Goal: Obtain resource: Download file/media

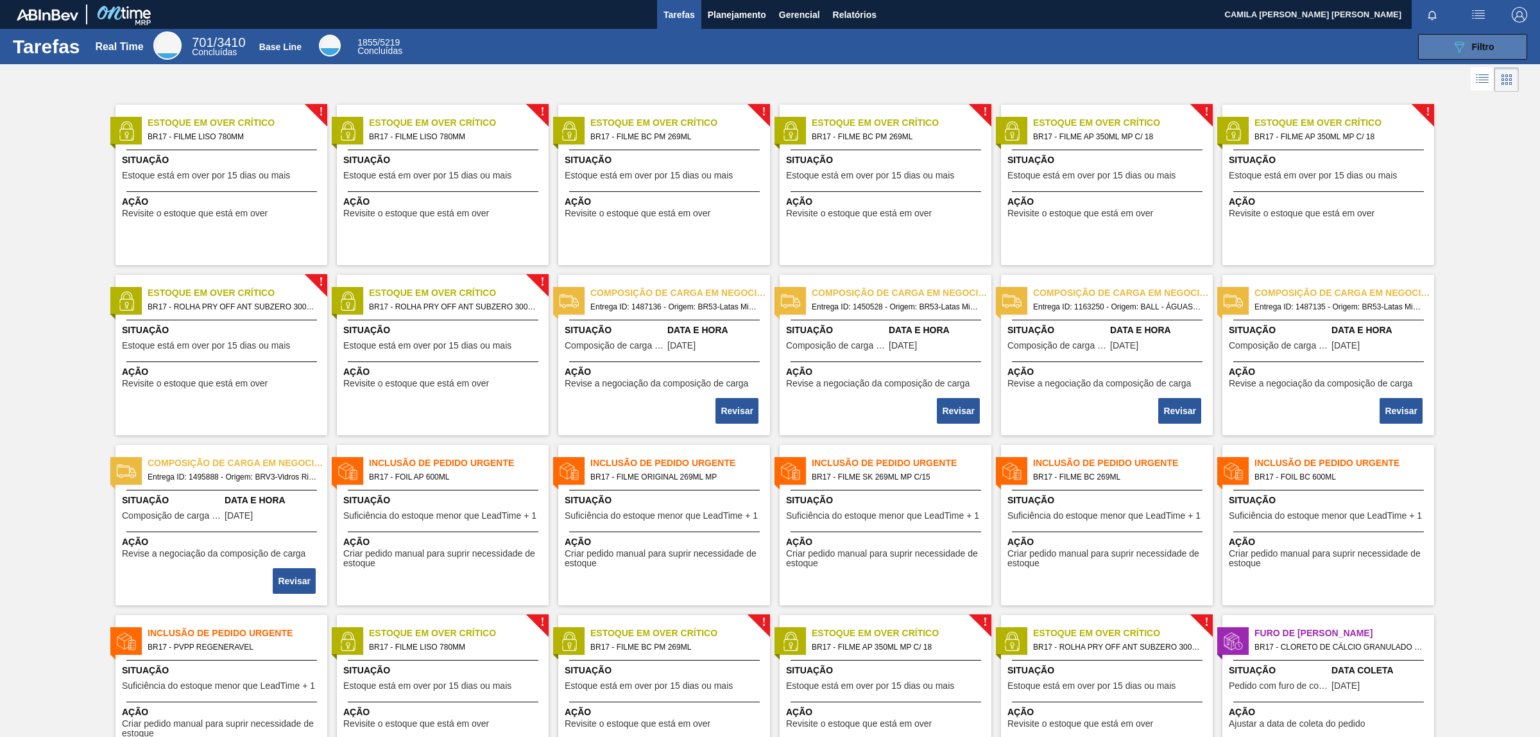
click at [1438, 43] on button "089F7B8B-B2A5-4AFE-B5C0-19BA573D28AC Filtro" at bounding box center [1472, 47] width 109 height 26
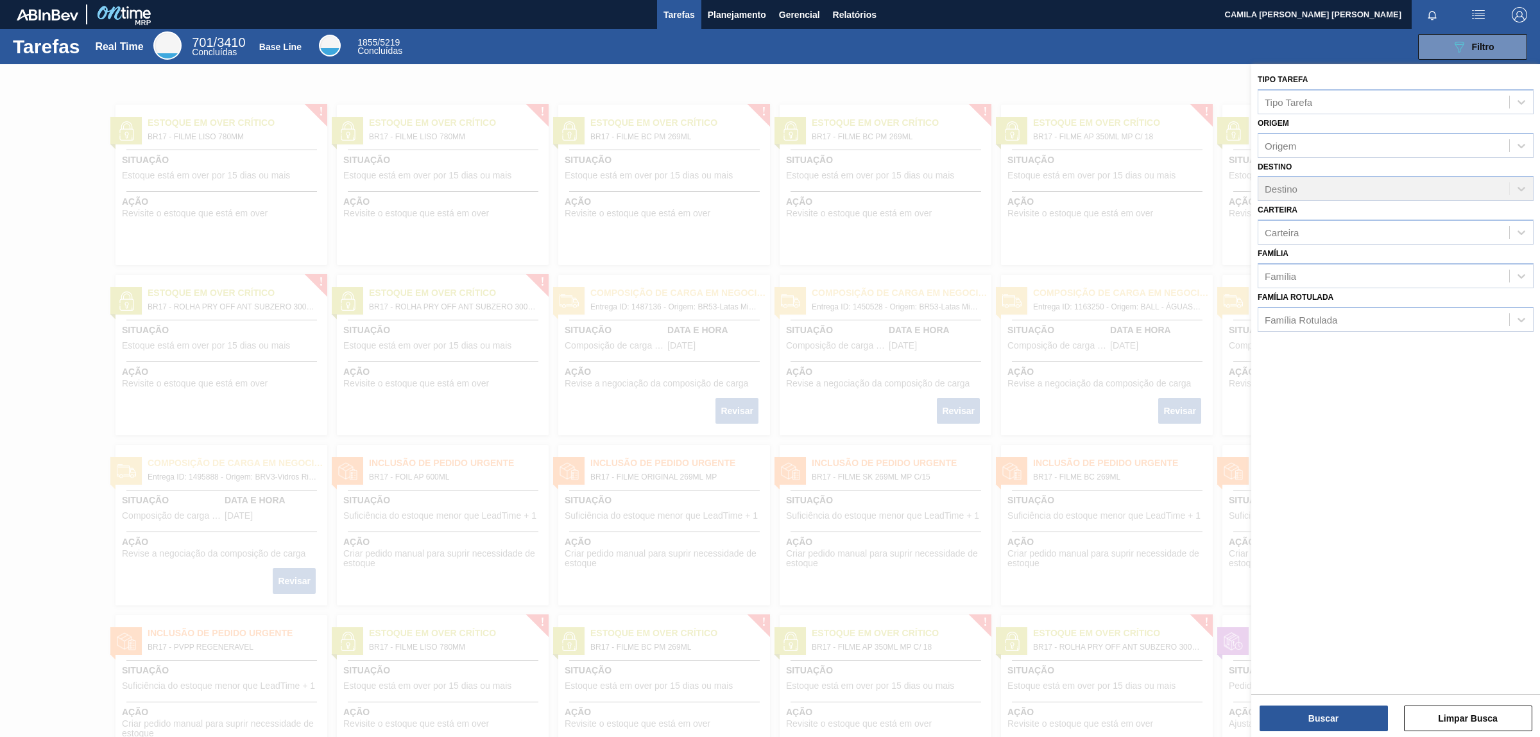
click at [793, 45] on div "089F7B8B-B2A5-4AFE-B5C0-19BA573D28AC Filtro" at bounding box center [972, 47] width 1123 height 26
click at [839, 14] on span "Relatórios" at bounding box center [855, 14] width 44 height 15
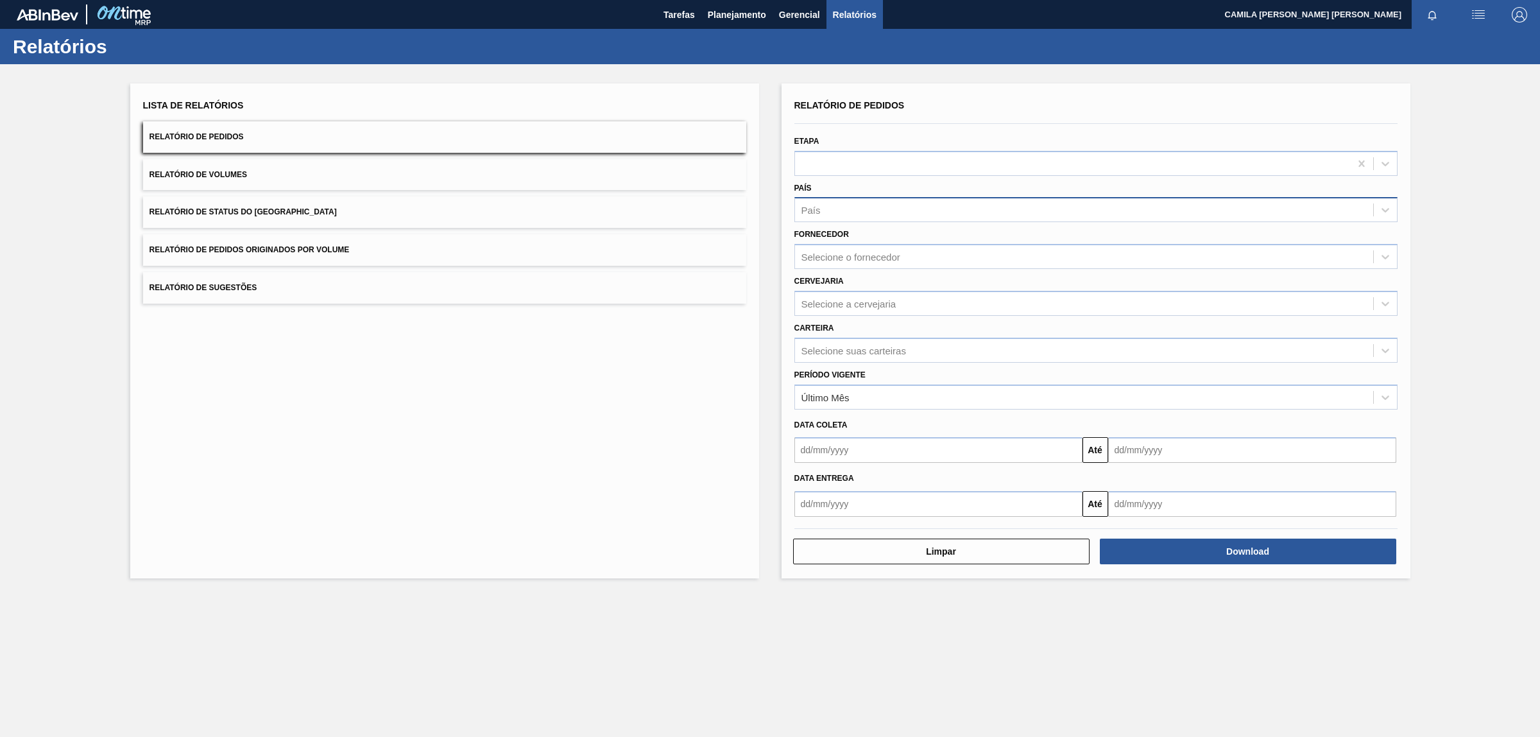
click at [841, 209] on div "País" at bounding box center [1084, 210] width 578 height 19
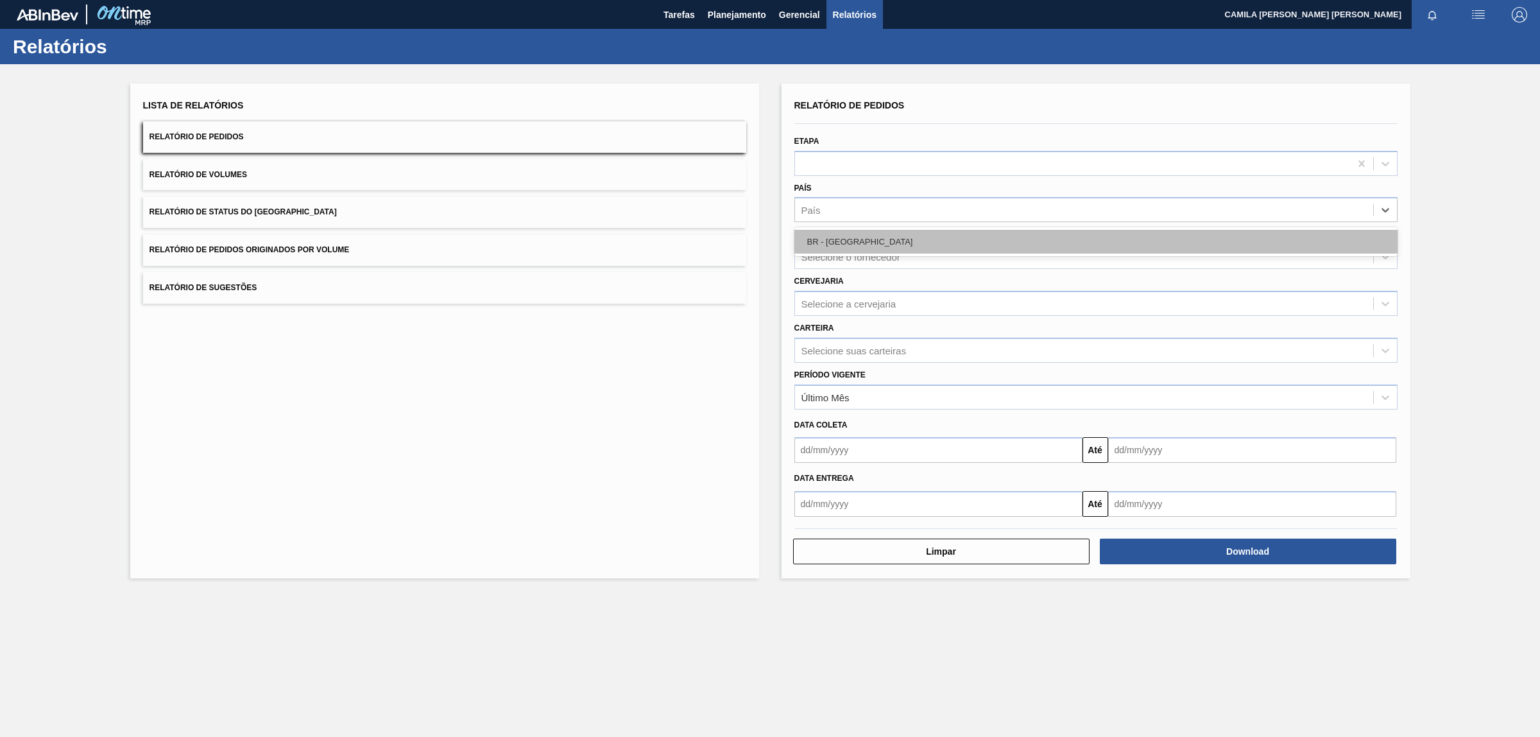
click at [845, 242] on div "BR - Brasil" at bounding box center [1096, 242] width 603 height 24
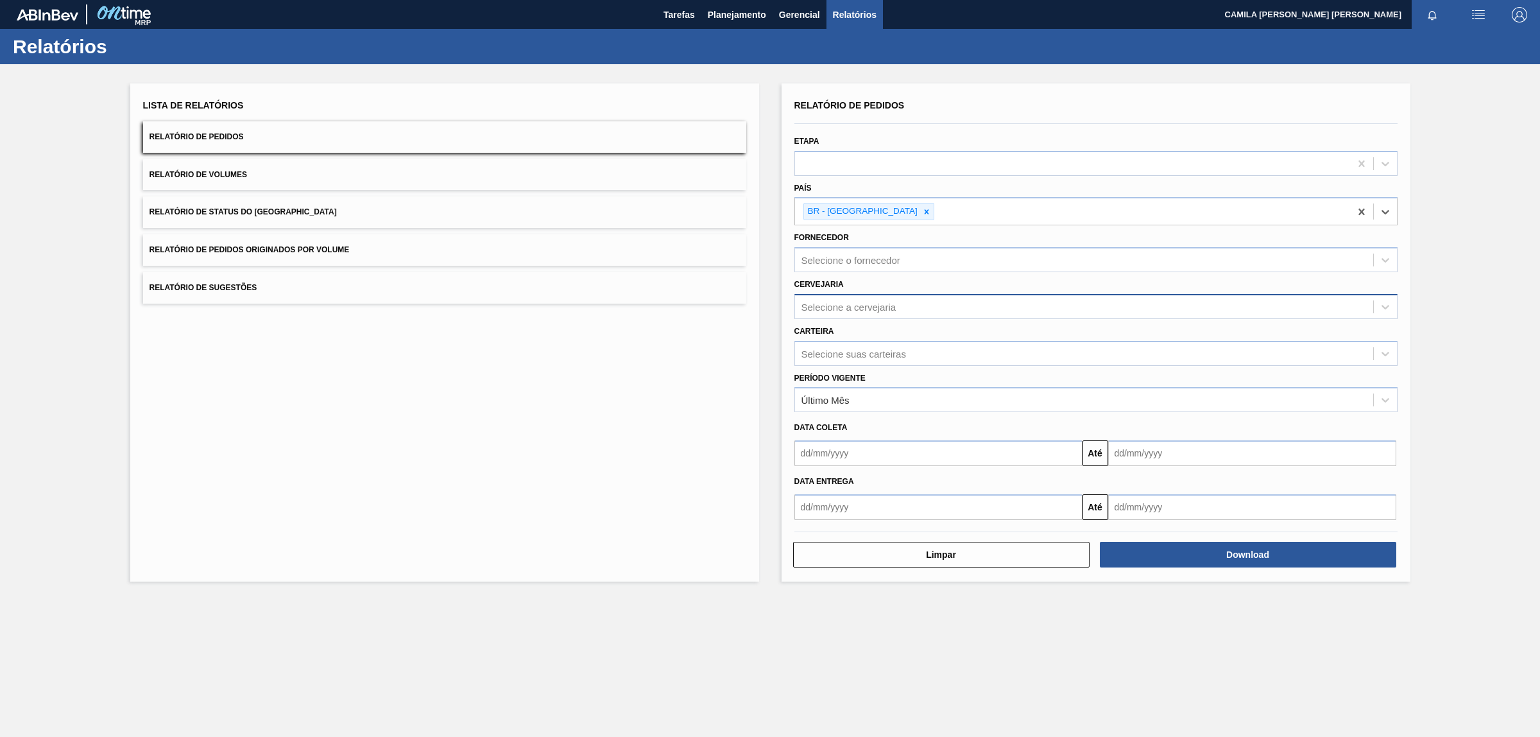
click at [870, 307] on div "Selecione a cervejaria" at bounding box center [849, 306] width 95 height 11
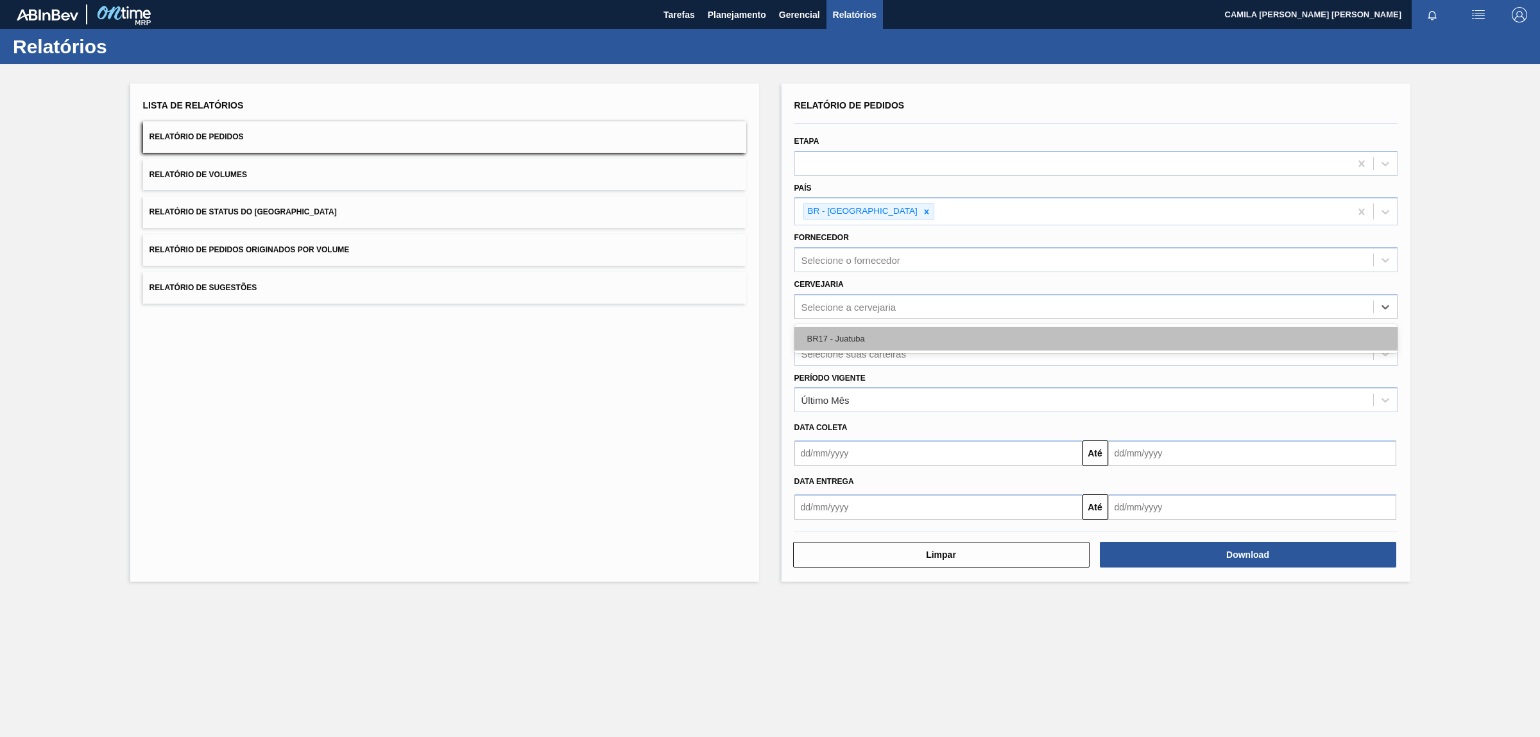
click at [866, 341] on div "BR17 - Juatuba" at bounding box center [1096, 339] width 603 height 24
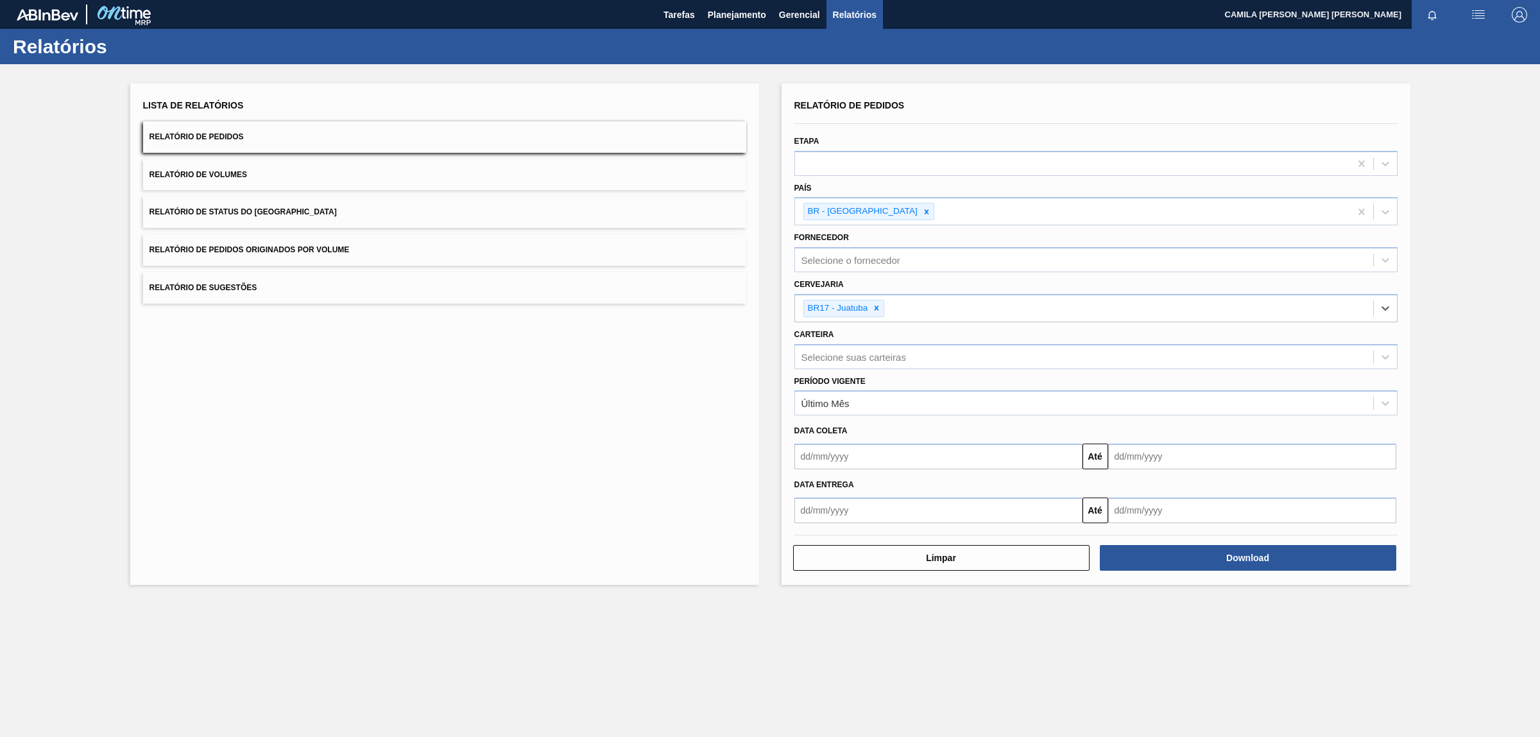
click at [838, 518] on input "text" at bounding box center [939, 510] width 288 height 26
click at [909, 588] on div "1" at bounding box center [913, 581] width 17 height 17
type input "[DATE]"
click at [1198, 517] on input "text" at bounding box center [1252, 510] width 288 height 26
click at [1246, 543] on div "agosto 2025" at bounding box center [1186, 540] width 154 height 11
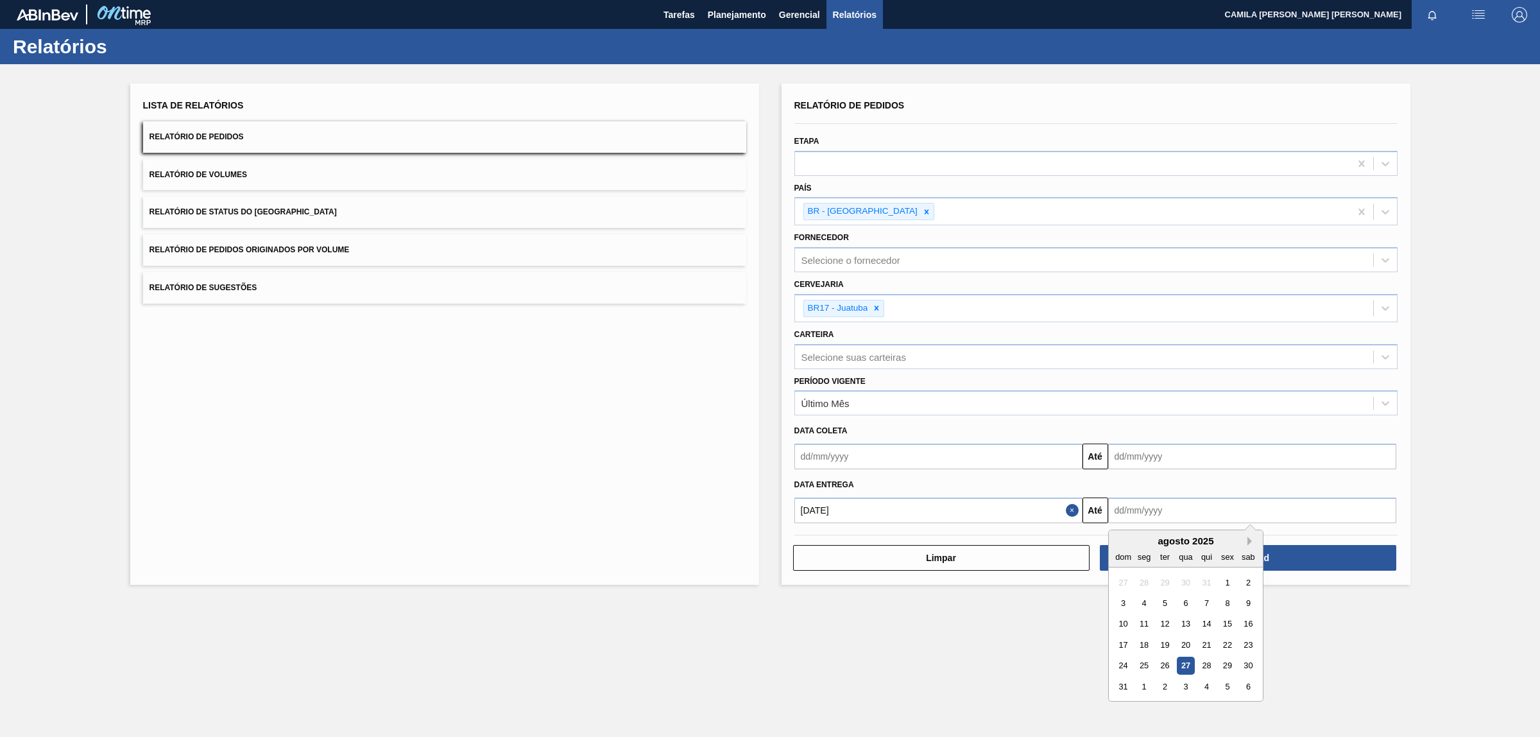
click at [1250, 540] on button "Next Month" at bounding box center [1252, 541] width 9 height 9
click at [1232, 664] on div "31" at bounding box center [1227, 665] width 17 height 17
type input "31/10/2025"
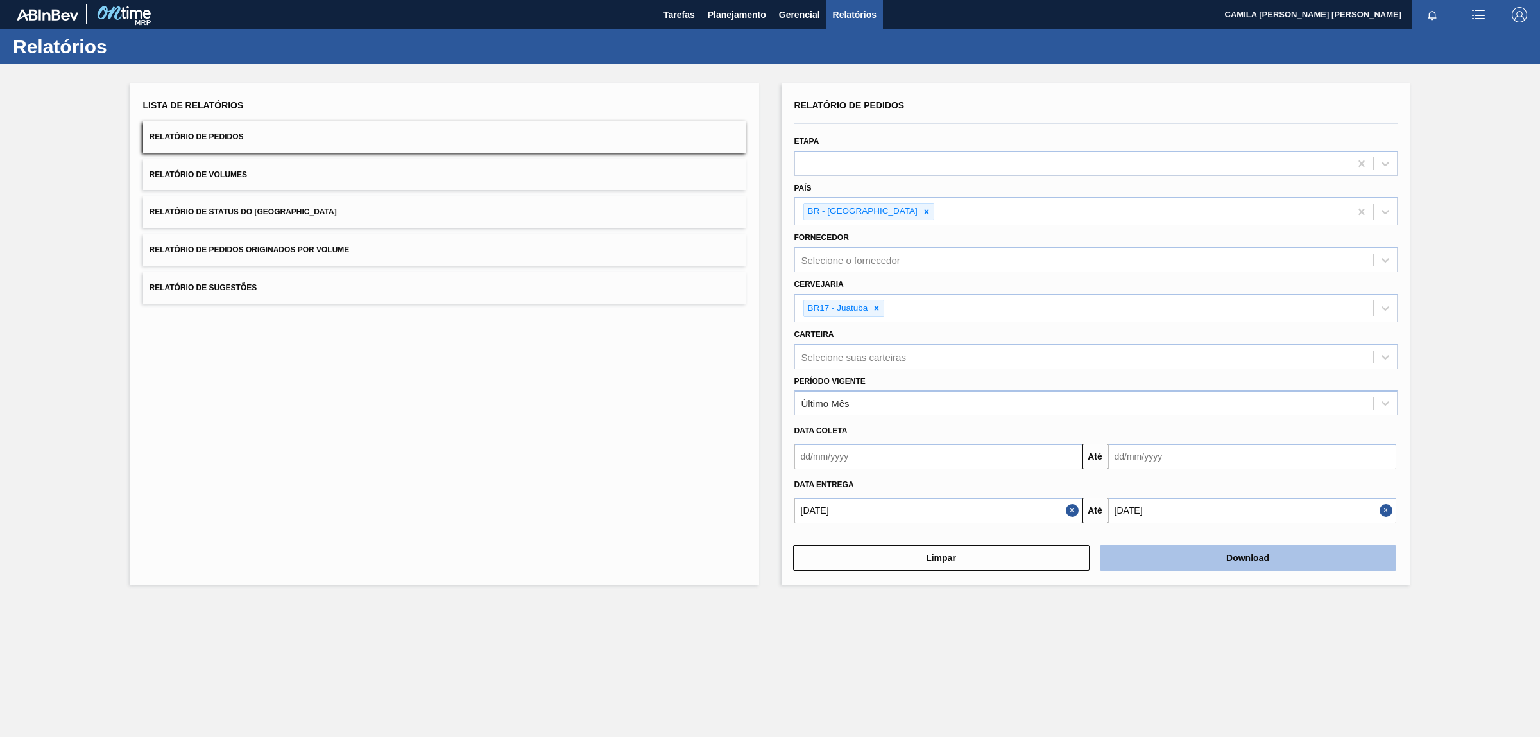
click at [1242, 562] on button "Download" at bounding box center [1248, 558] width 297 height 26
